Goal: Check status: Check status

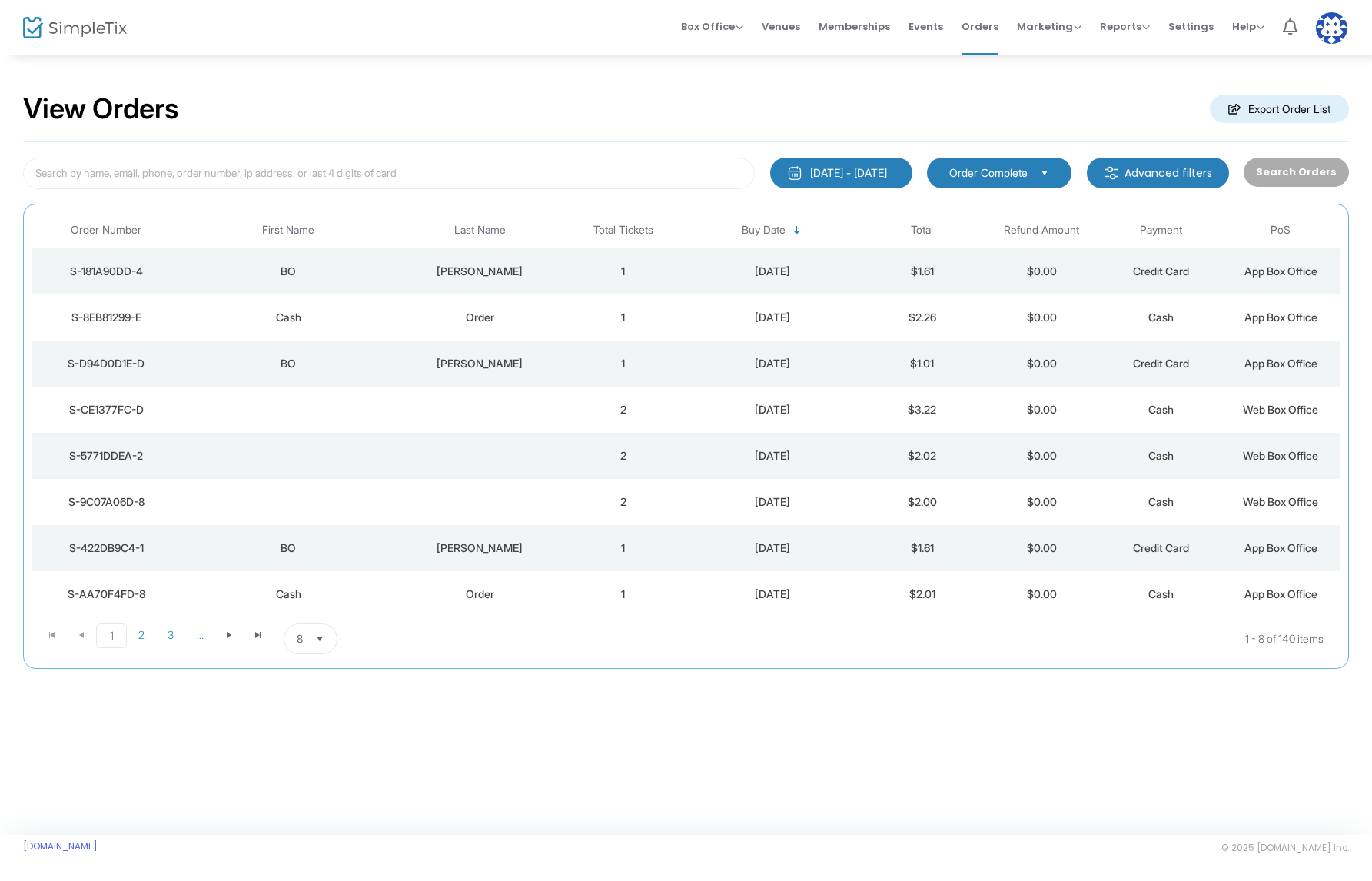
click at [389, 268] on div "BO" at bounding box center [288, 272] width 207 height 16
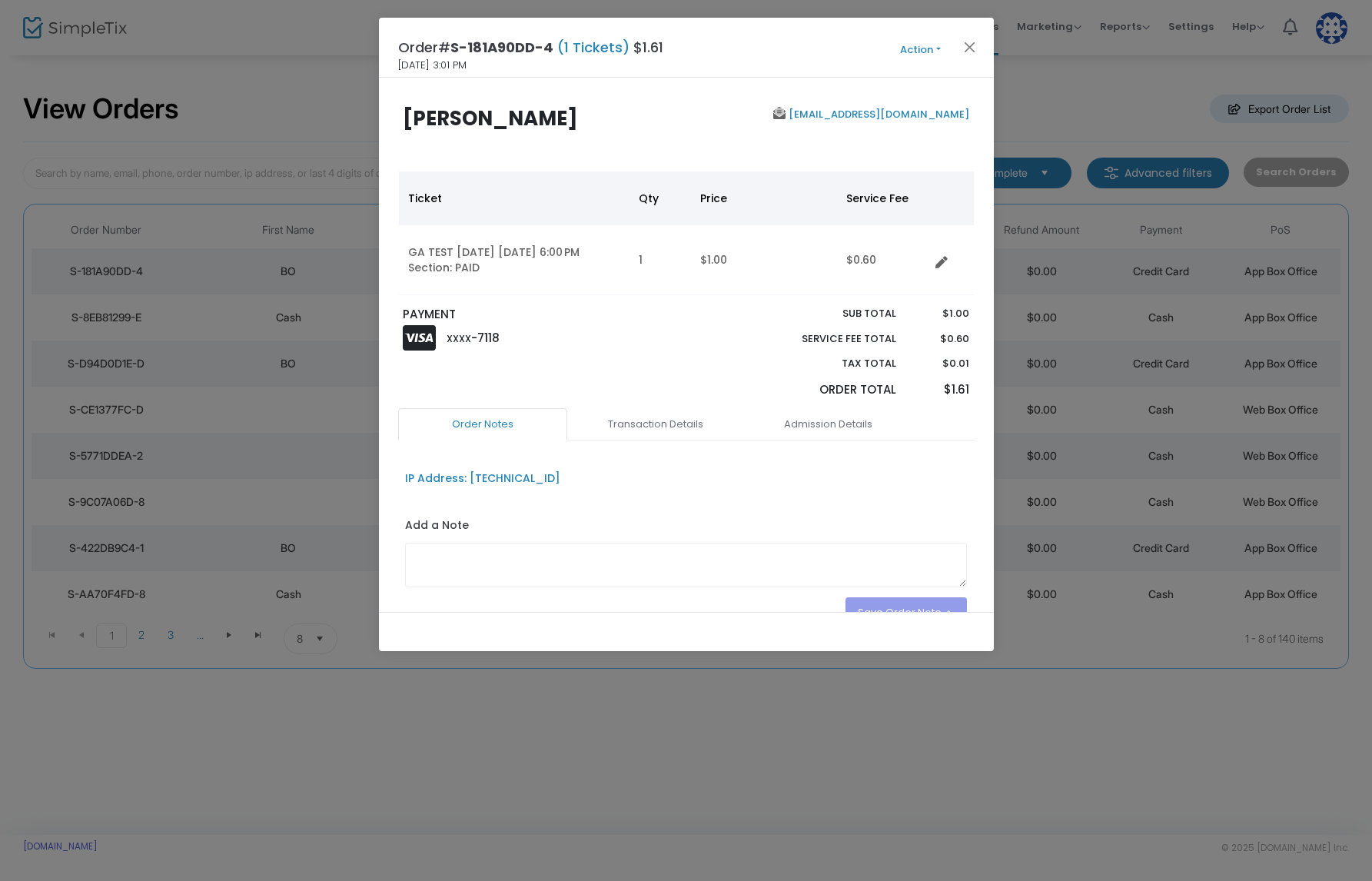
click at [914, 50] on button "Action" at bounding box center [920, 50] width 92 height 17
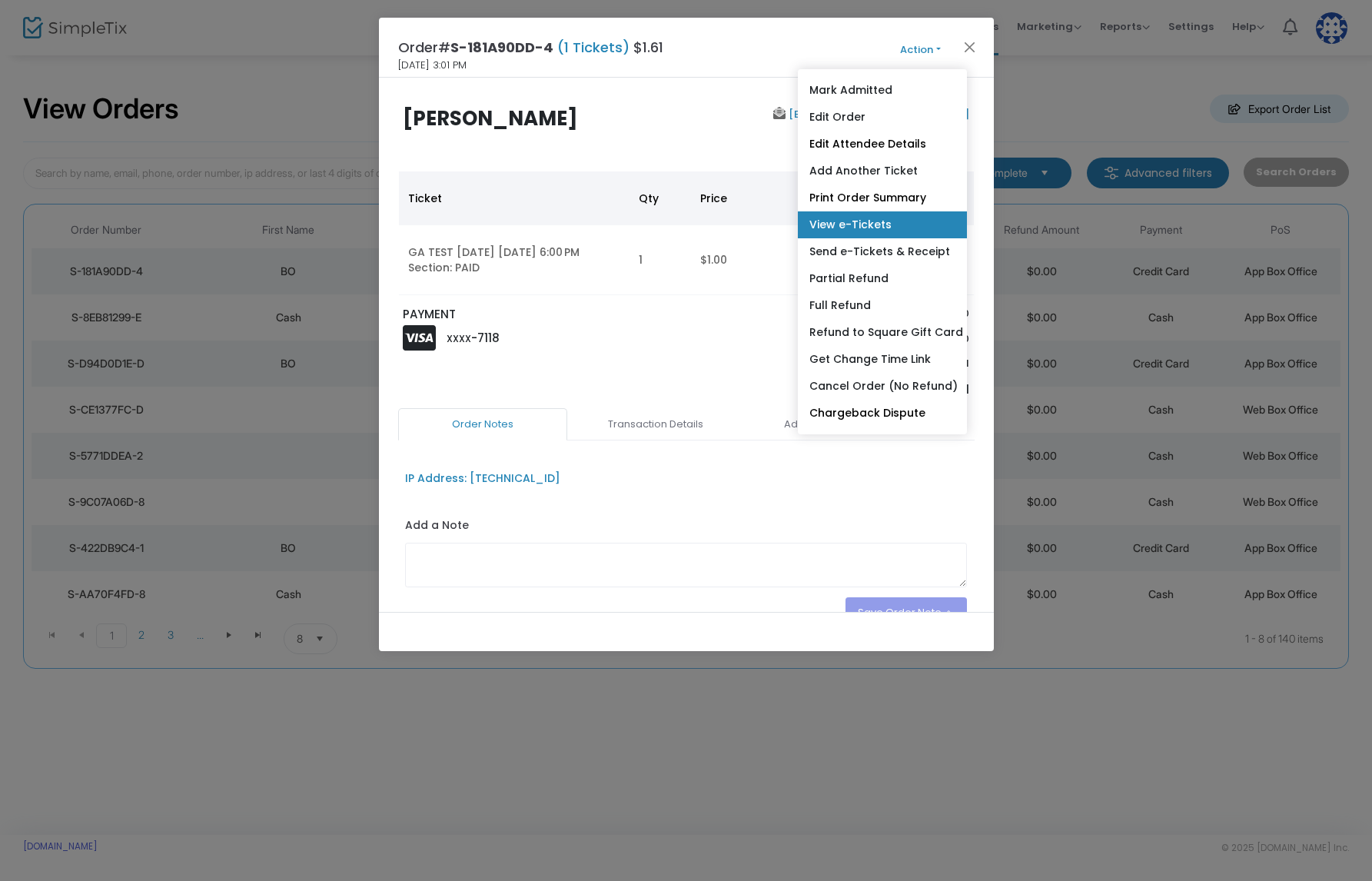
click at [877, 228] on link "View e-Tickets" at bounding box center [882, 224] width 169 height 27
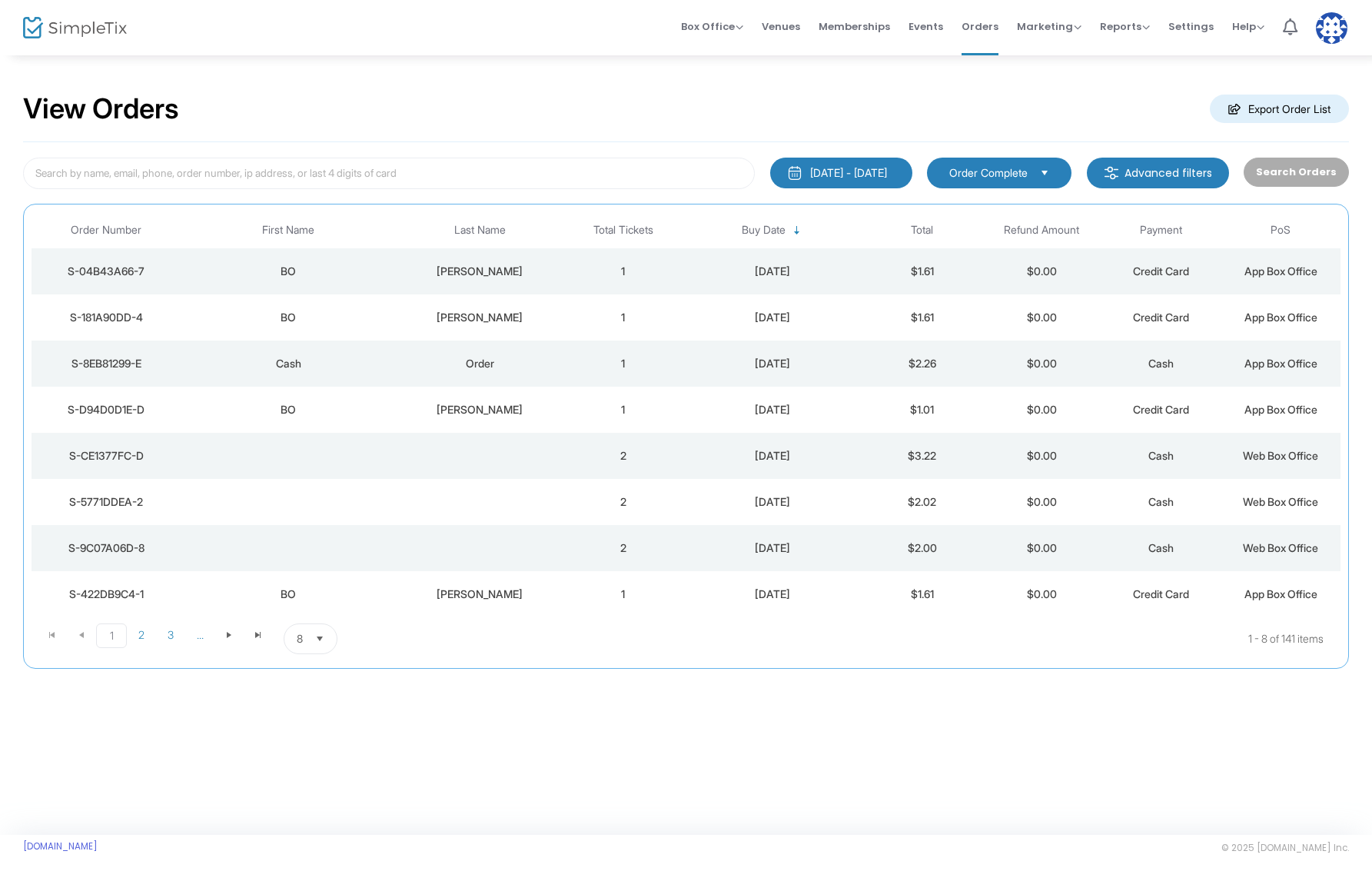
click at [436, 269] on div "[PERSON_NAME]" at bounding box center [480, 272] width 160 height 16
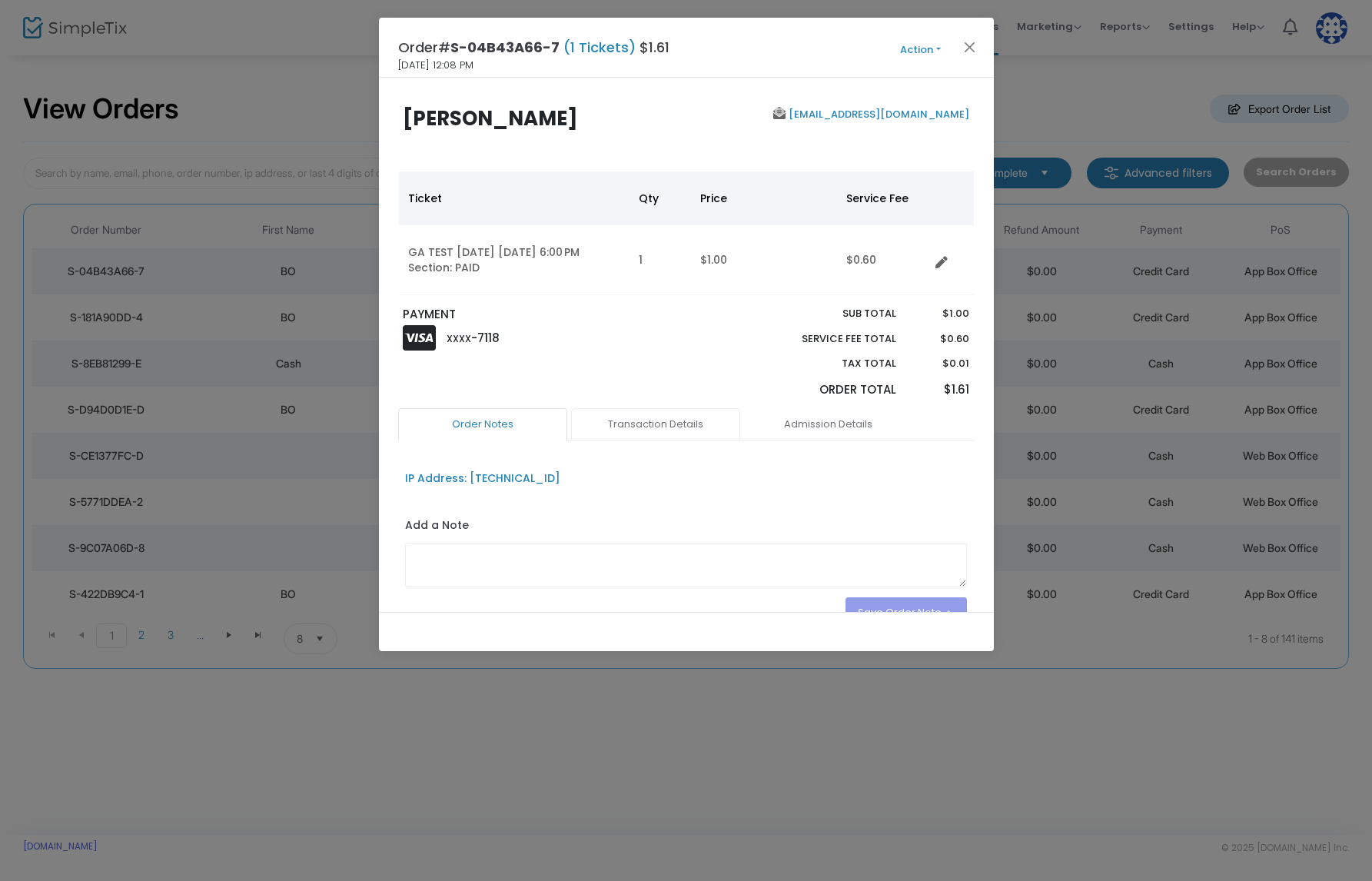
click at [677, 426] on link "Transaction Details" at bounding box center [656, 425] width 169 height 33
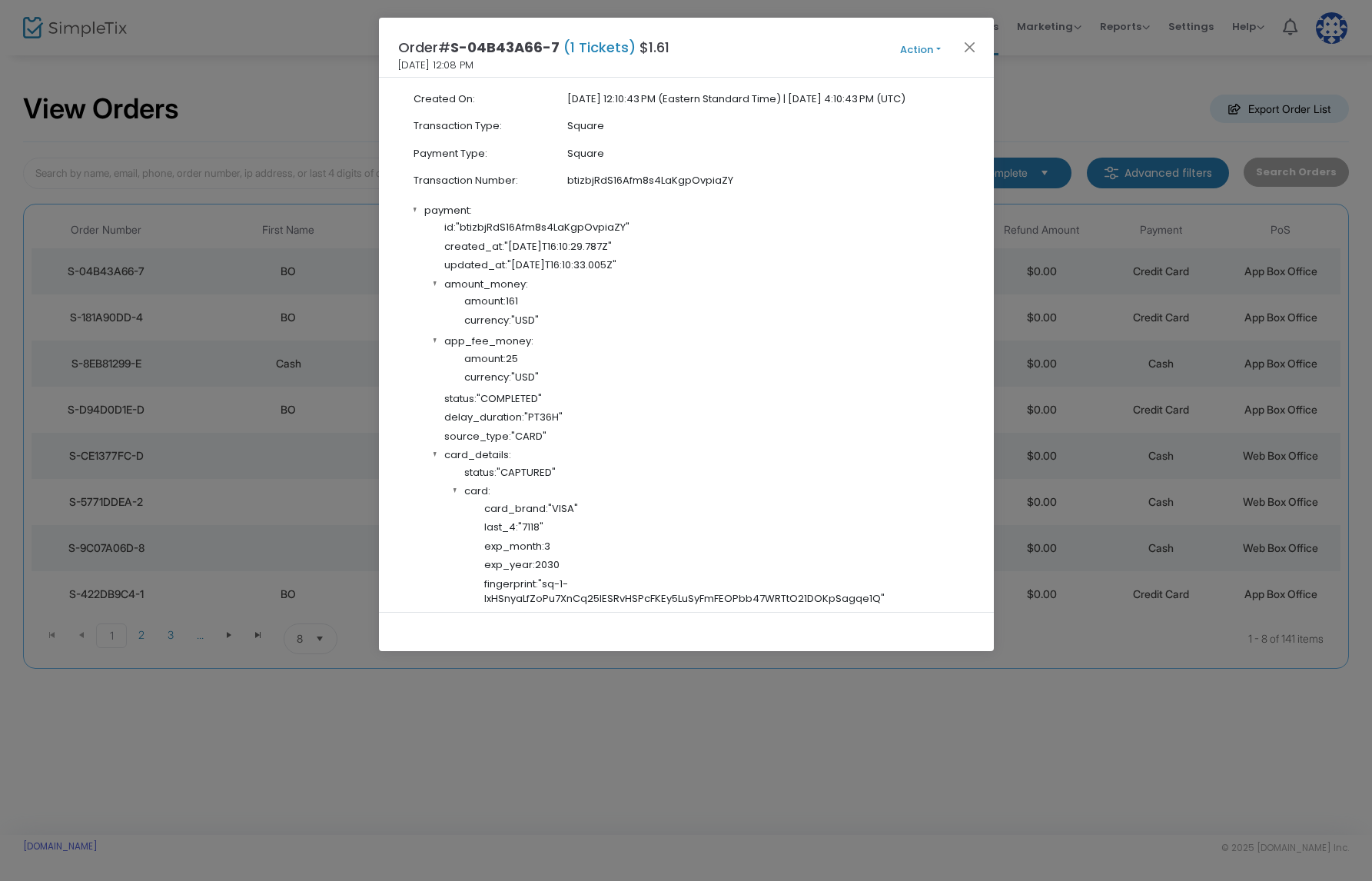
scroll to position [422, 0]
click at [971, 46] on button "Close" at bounding box center [969, 47] width 20 height 20
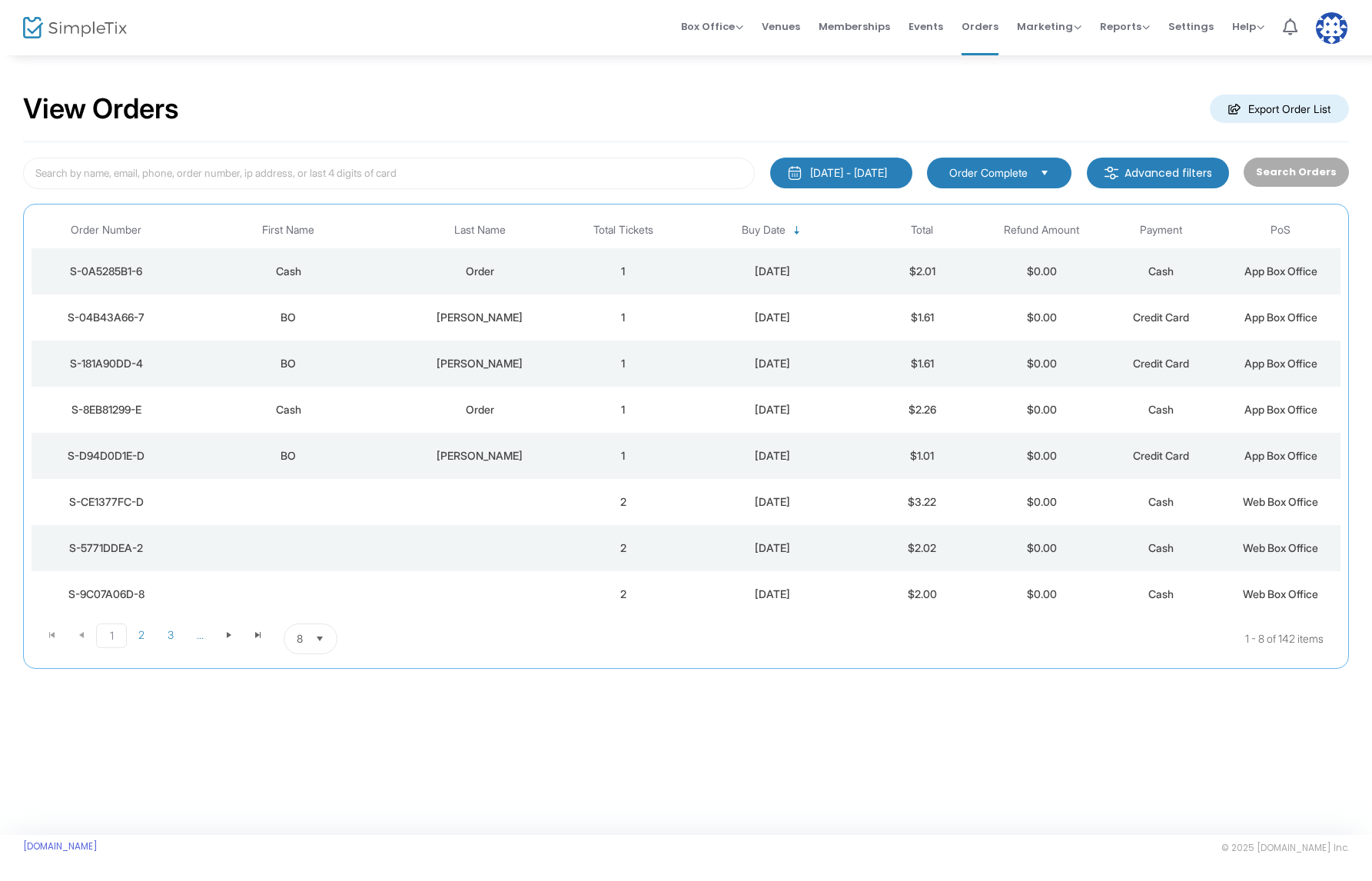
click at [570, 280] on td "1" at bounding box center [623, 271] width 120 height 46
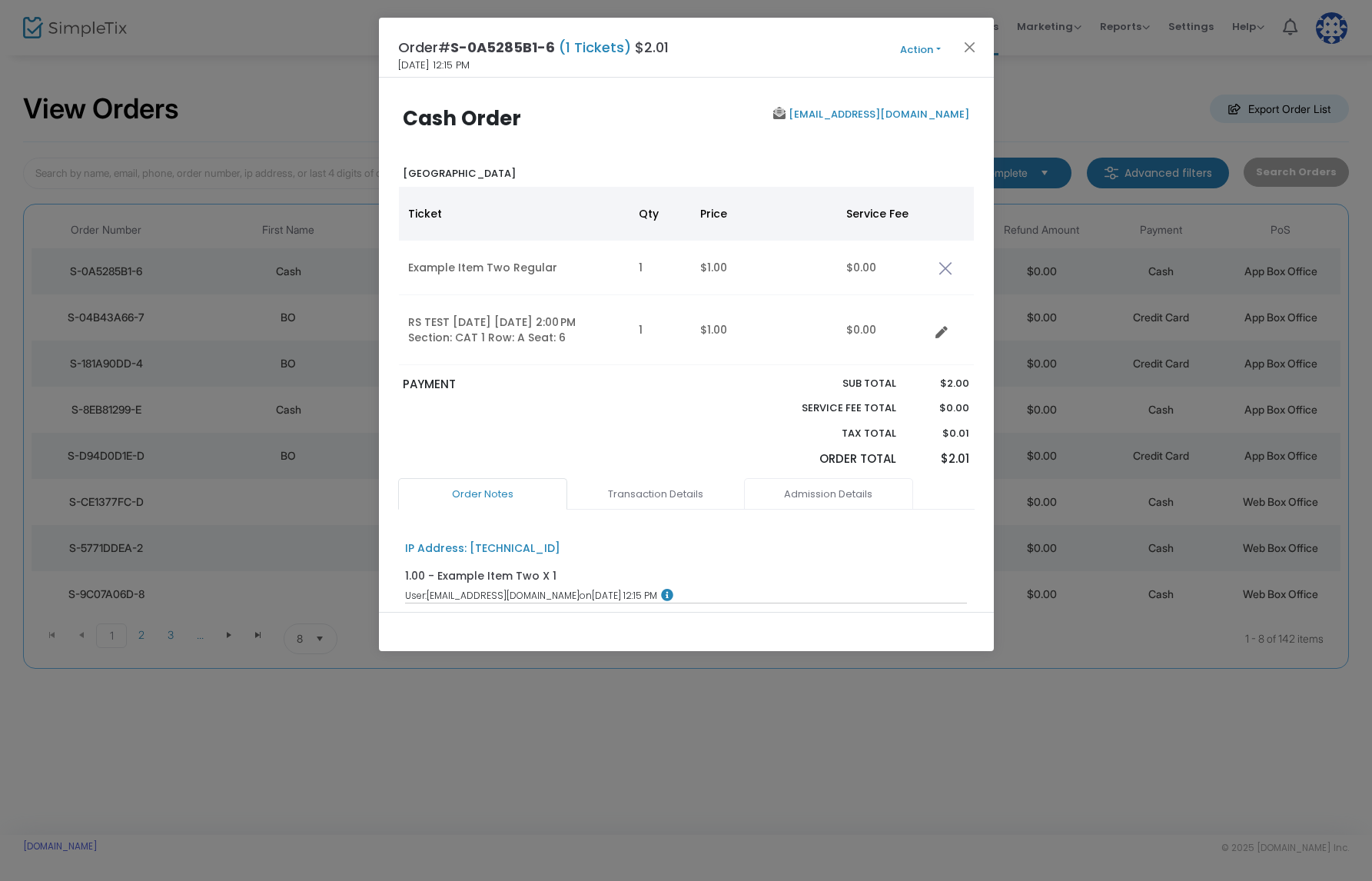
click at [845, 500] on link "Admission Details" at bounding box center [829, 494] width 169 height 33
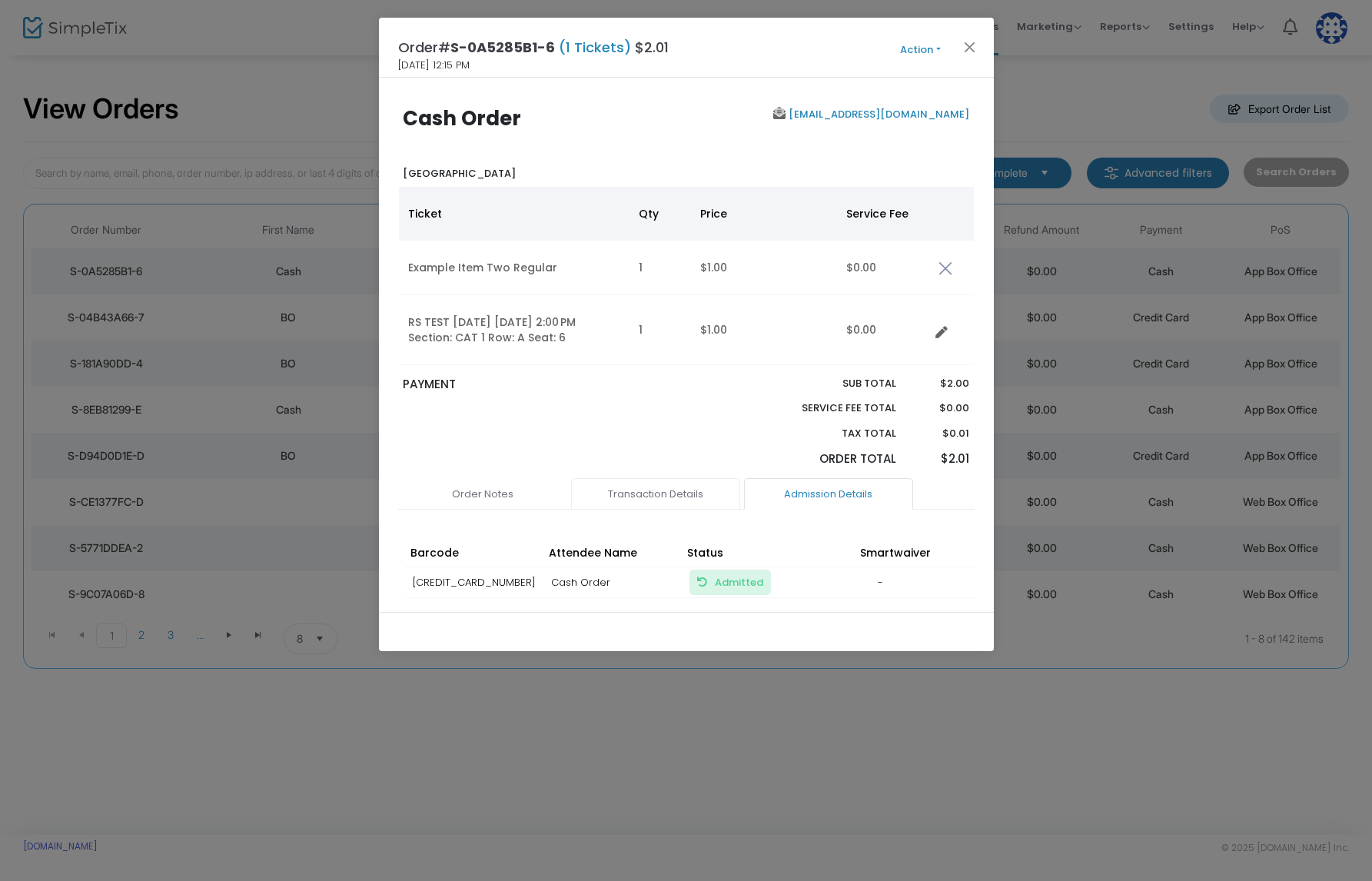
scroll to position [92, 0]
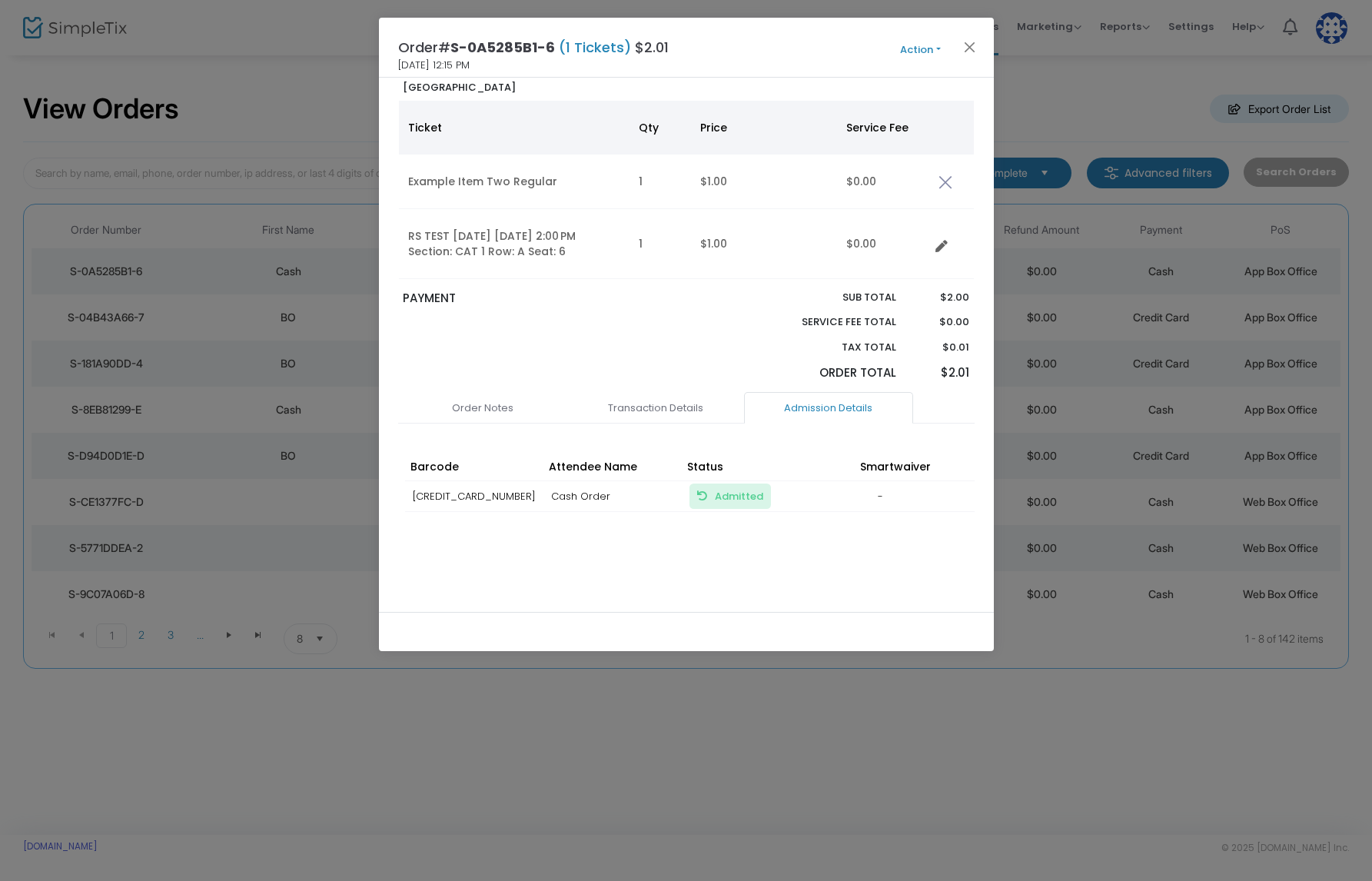
click at [714, 484] on span "Admitted Mark Unadmitted, so the ticket can be used again" at bounding box center [729, 496] width 81 height 26
click at [720, 496] on span "Admitted Mark Unadmitted, so the ticket can be used again" at bounding box center [739, 496] width 48 height 15
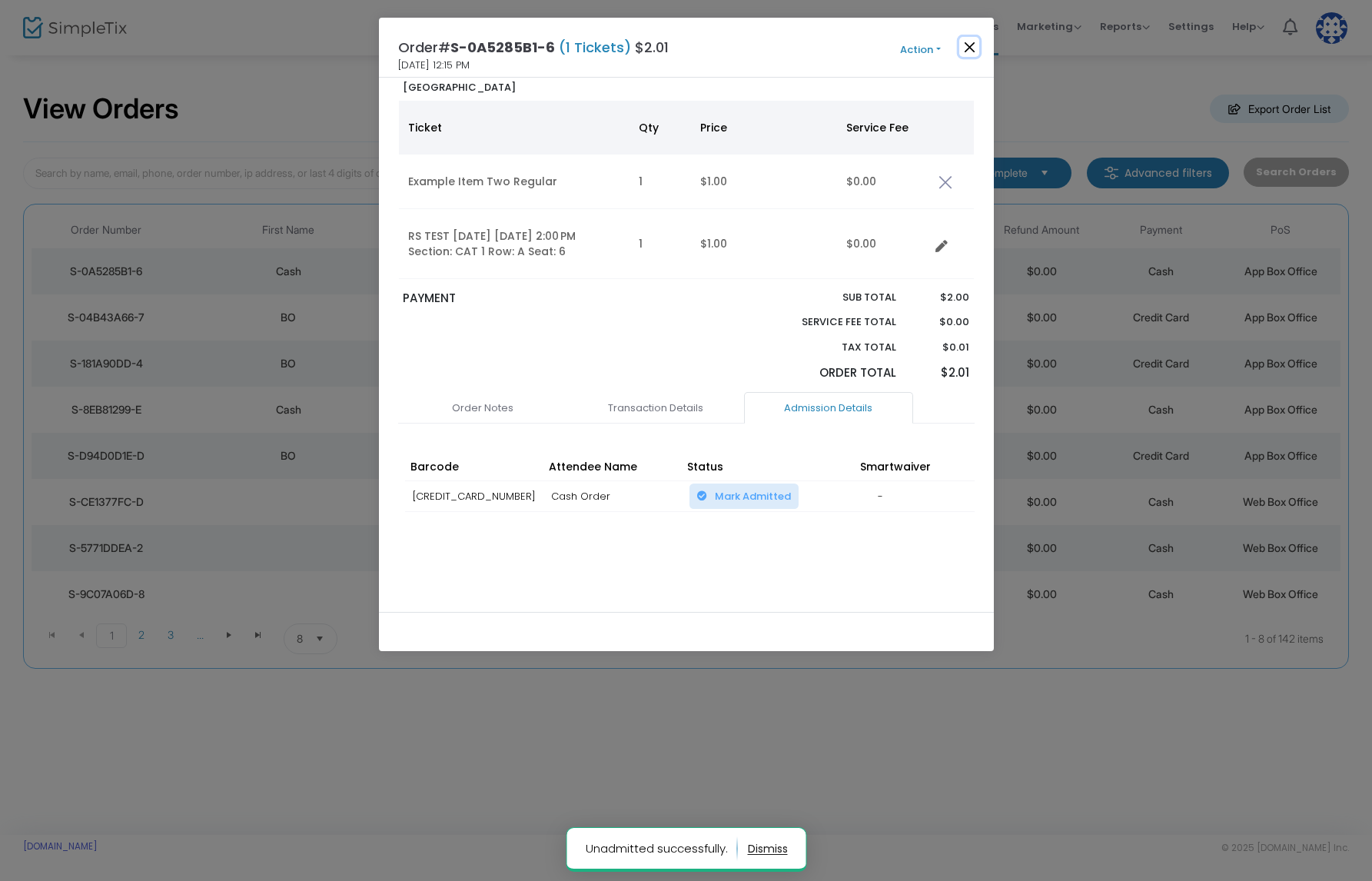
click at [975, 43] on button "Close" at bounding box center [969, 47] width 20 height 20
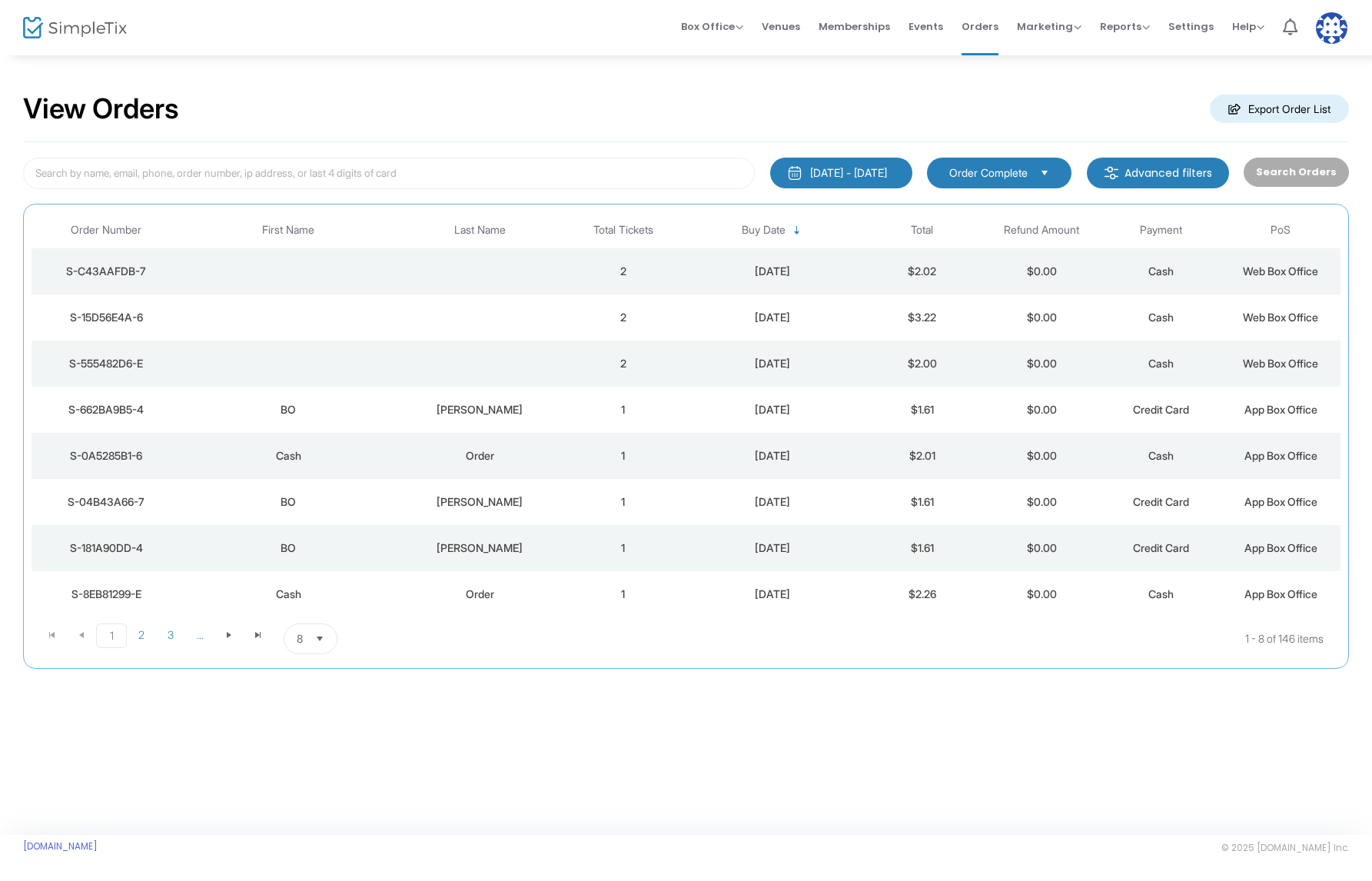
click at [424, 369] on td "Data table" at bounding box center [480, 363] width 168 height 46
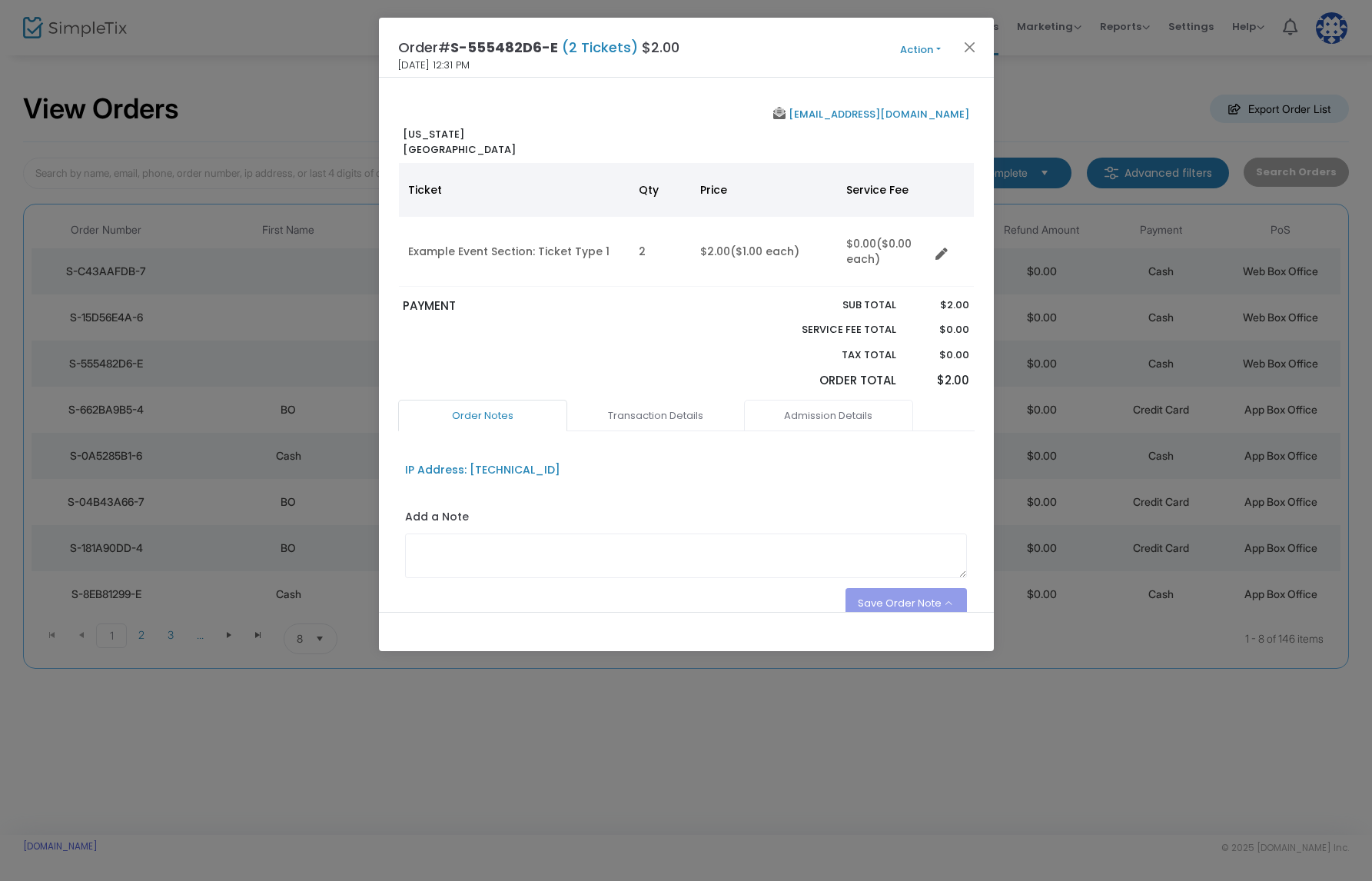
click at [813, 420] on link "Admission Details" at bounding box center [829, 416] width 169 height 33
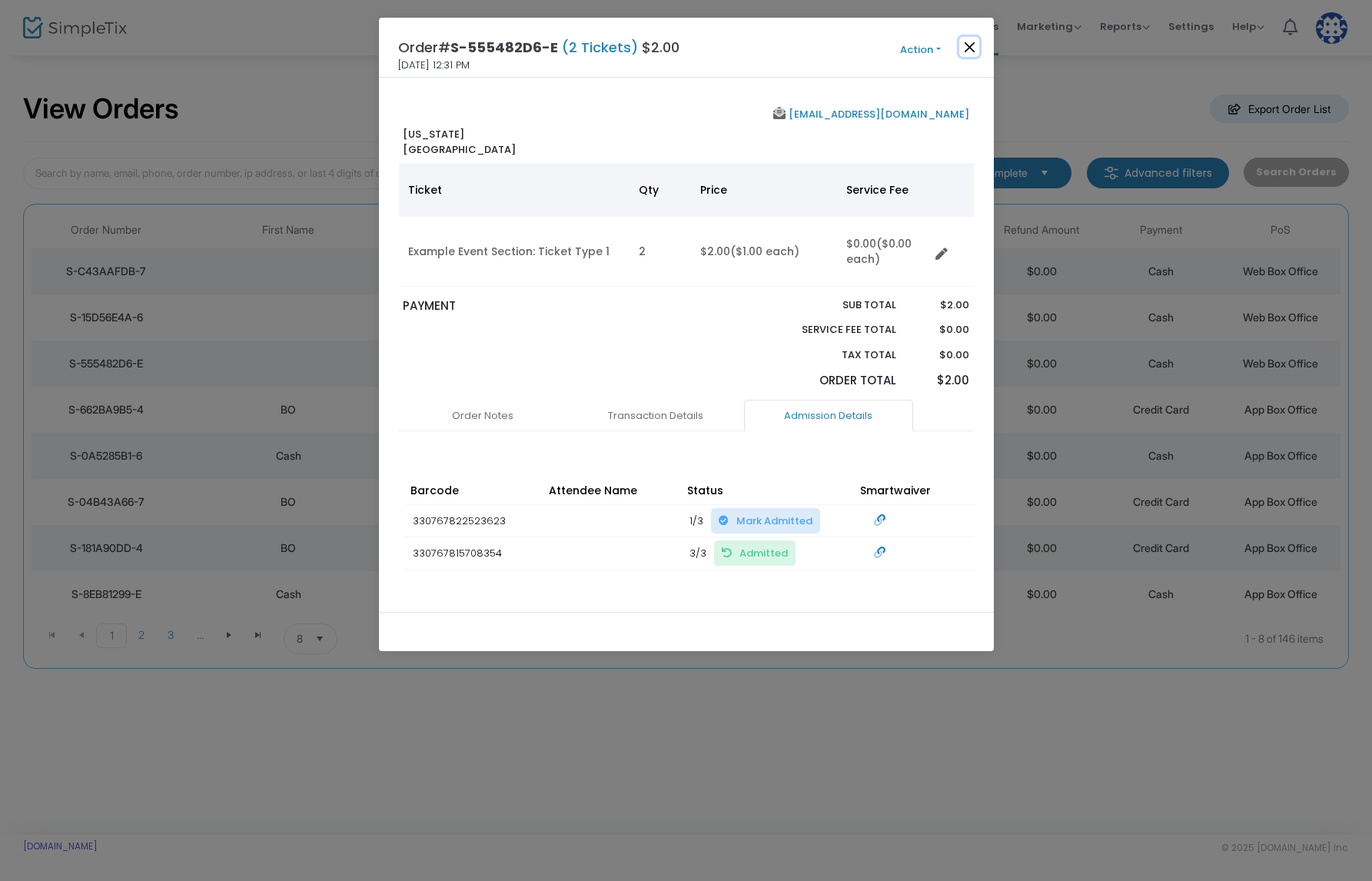
click at [963, 41] on button "Close" at bounding box center [969, 47] width 20 height 20
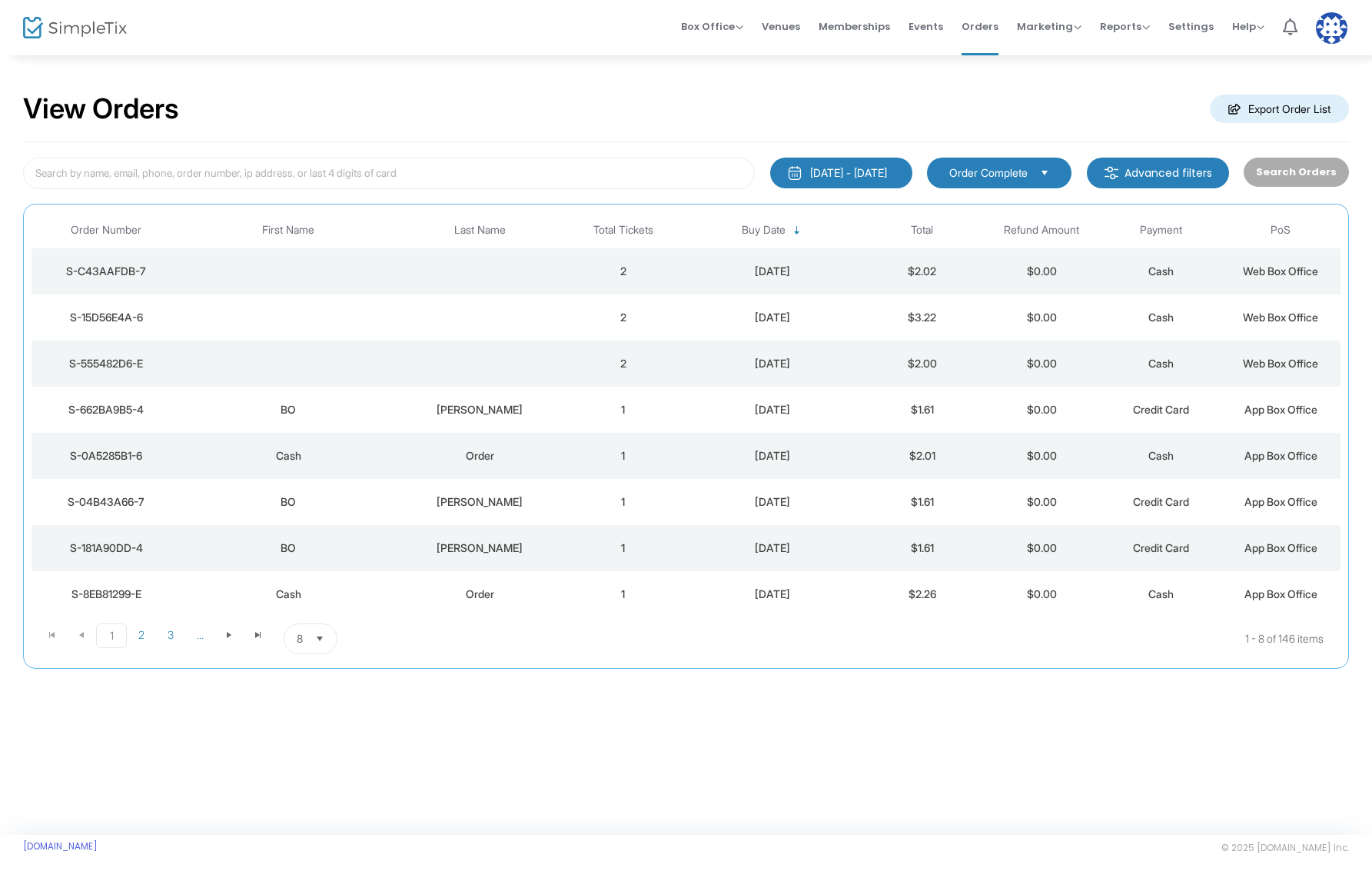
drag, startPoint x: 423, startPoint y: 322, endPoint x: 470, endPoint y: 352, distance: 55.8
click at [423, 322] on td "Data table" at bounding box center [480, 317] width 168 height 46
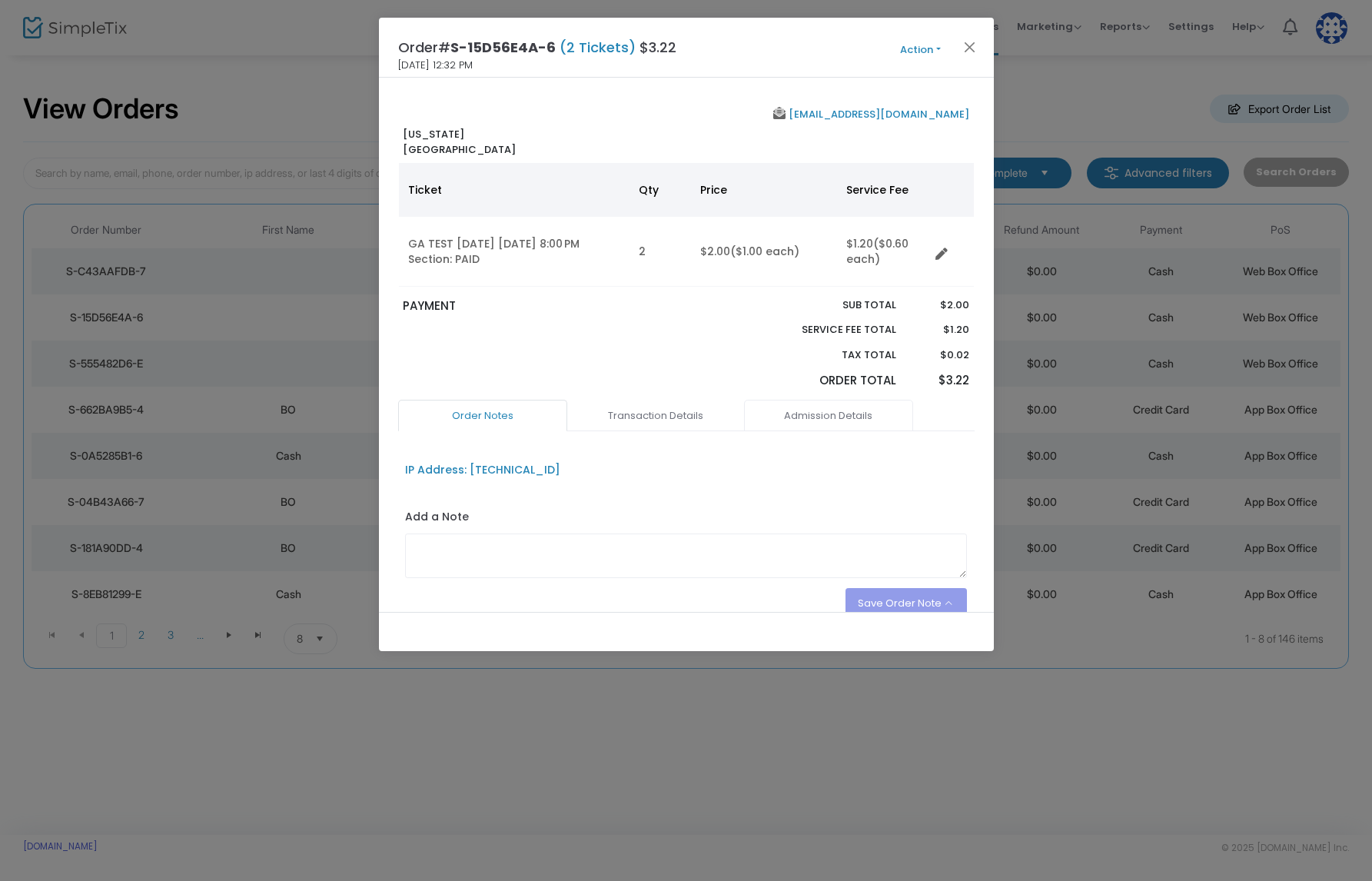
click at [842, 425] on link "Admission Details" at bounding box center [829, 416] width 169 height 33
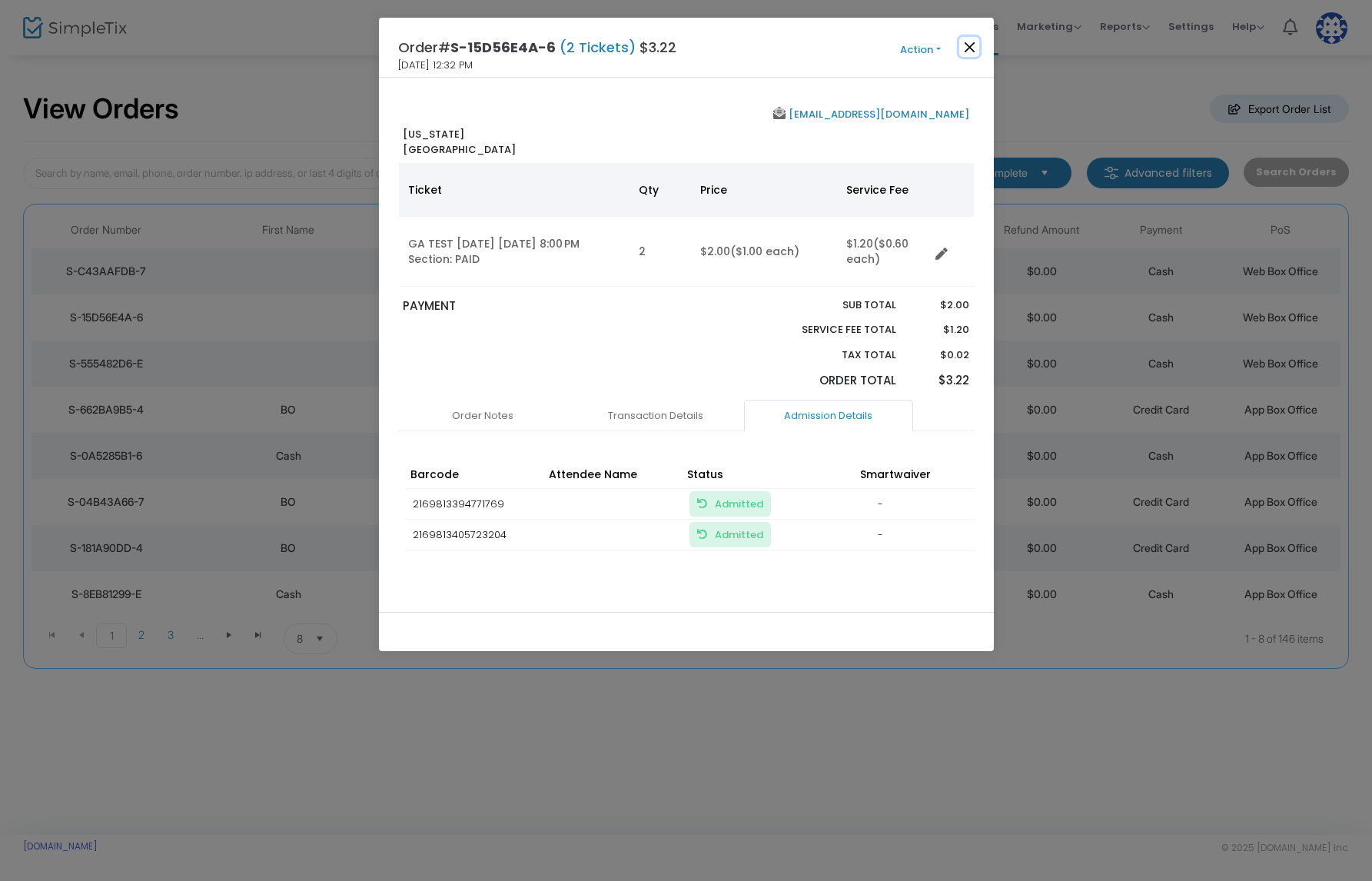
click at [969, 43] on button "Close" at bounding box center [969, 47] width 20 height 20
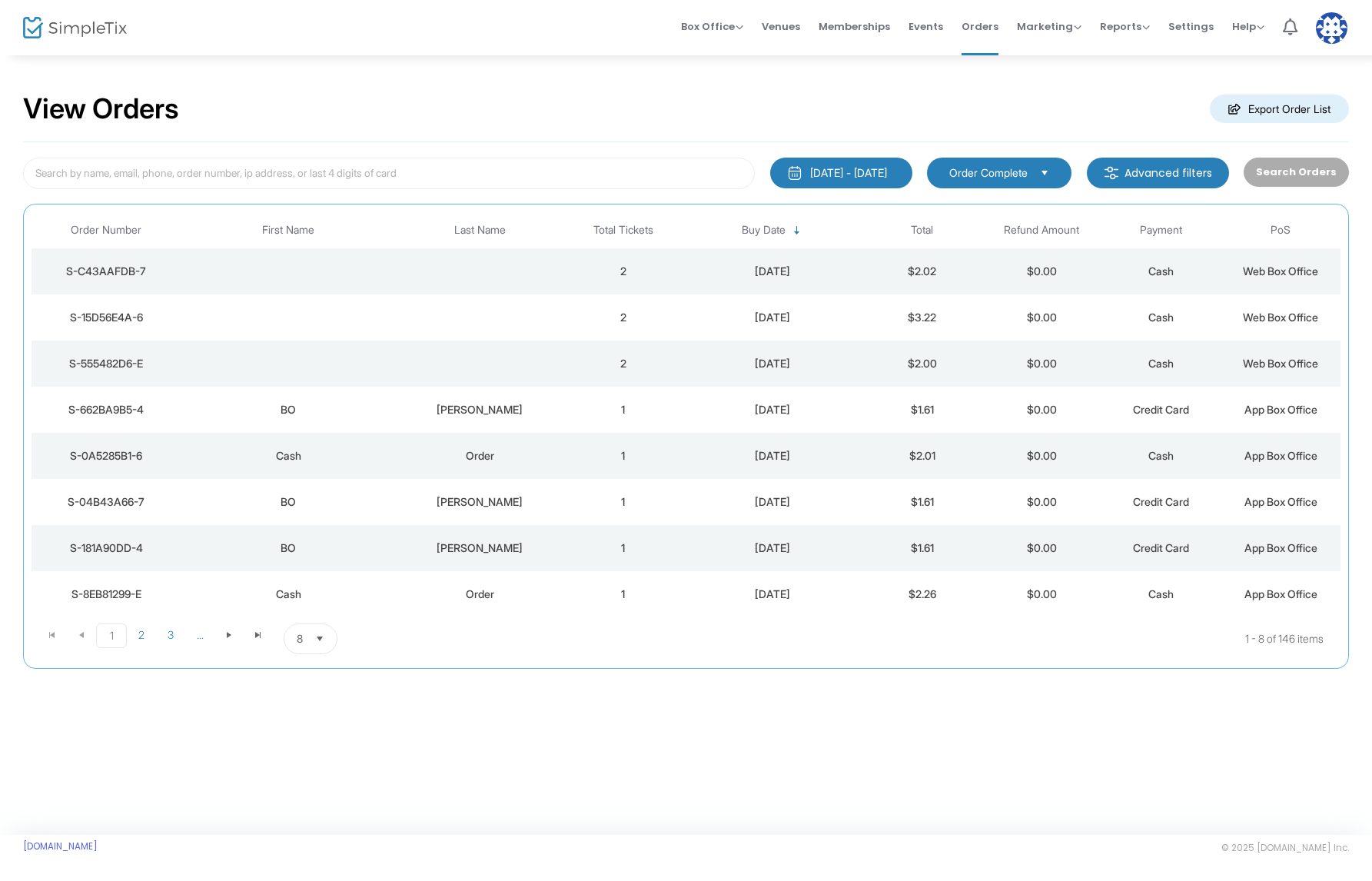
click at [585, 277] on td "2" at bounding box center [623, 271] width 120 height 46
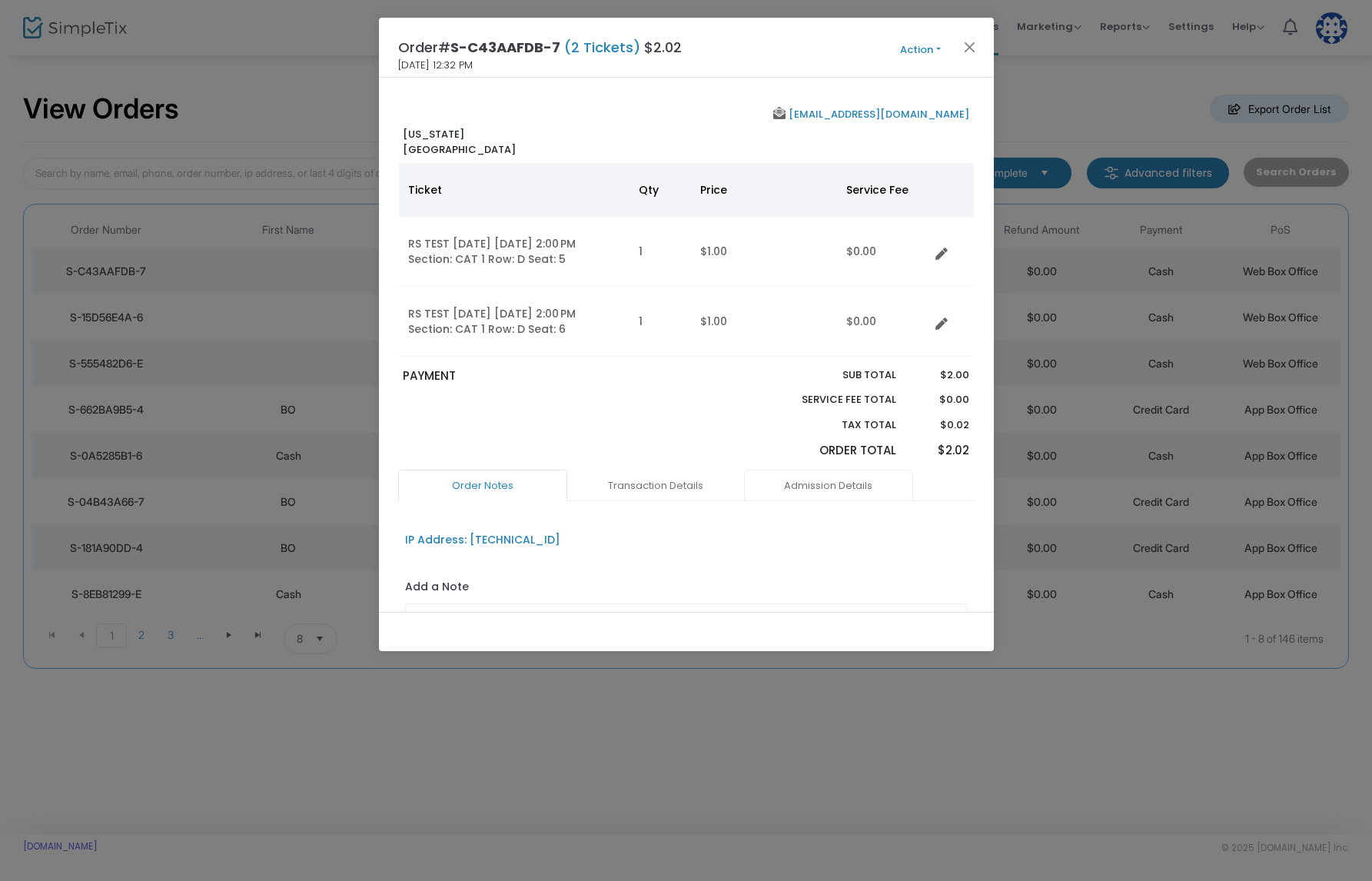
click at [843, 477] on link "Admission Details" at bounding box center [829, 486] width 169 height 33
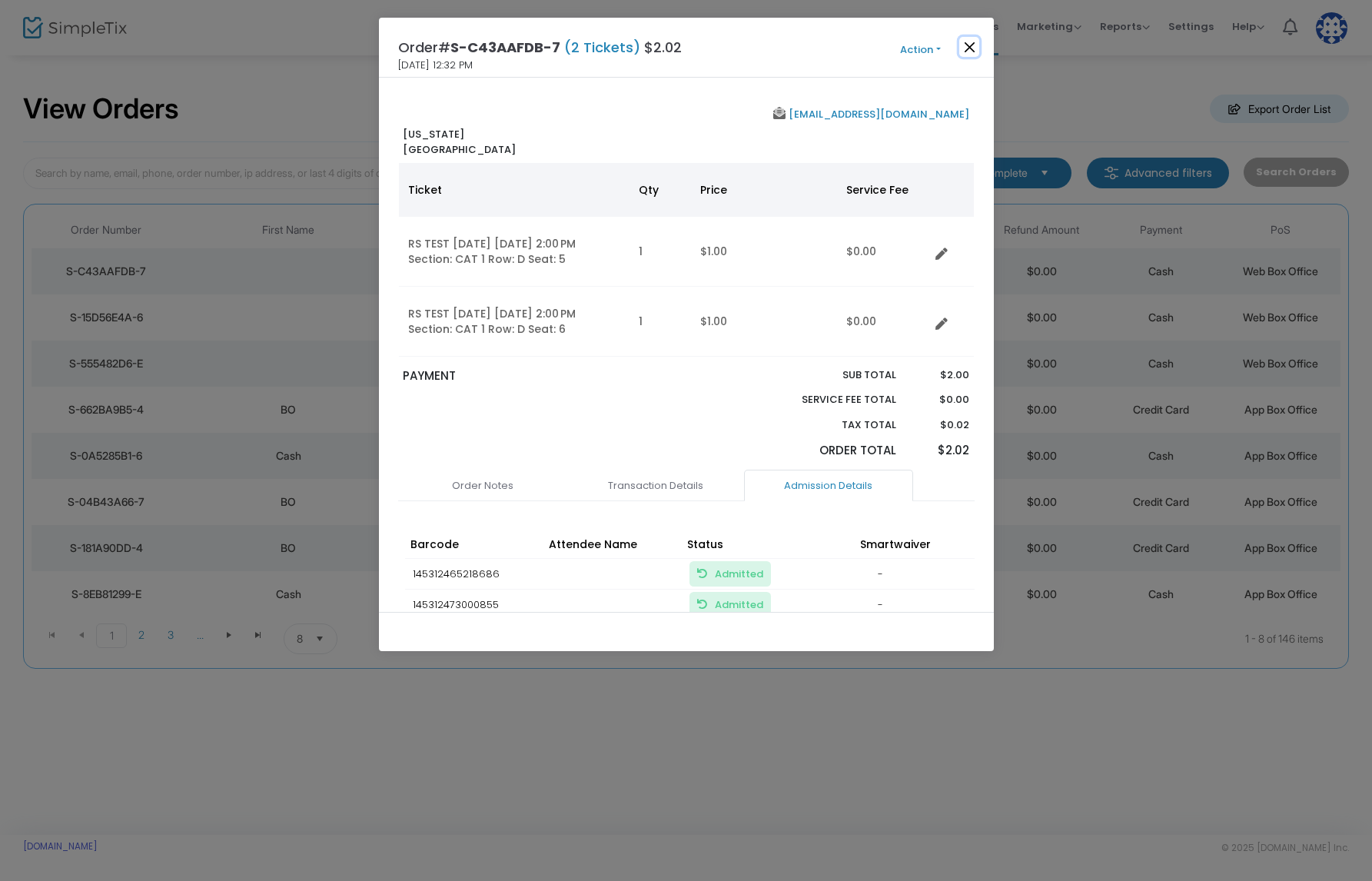
click at [968, 50] on button "Close" at bounding box center [969, 47] width 20 height 20
